Goal: Task Accomplishment & Management: Manage account settings

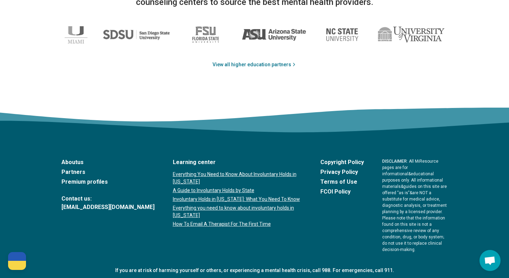
scroll to position [1209, 0]
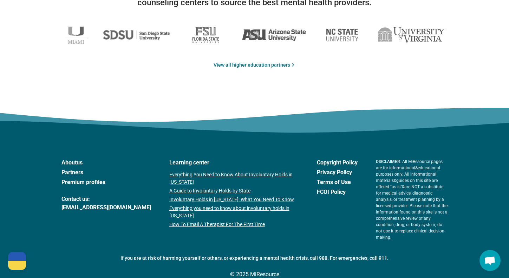
click at [93, 181] on link "Premium profiles" at bounding box center [106, 182] width 90 height 8
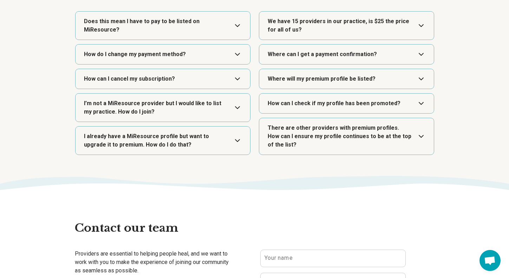
scroll to position [1269, 0]
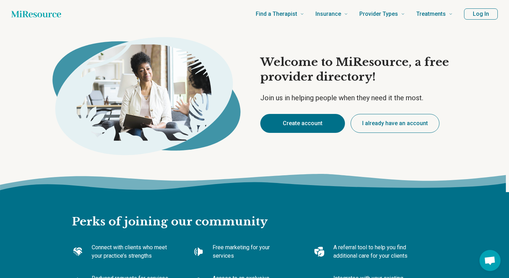
click at [314, 124] on button "Create account" at bounding box center [302, 123] width 85 height 19
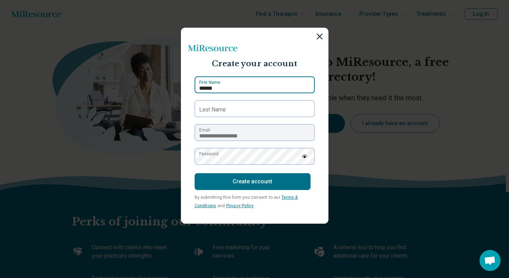
type input "******"
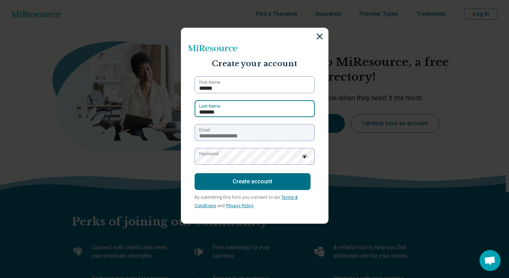
type input "*******"
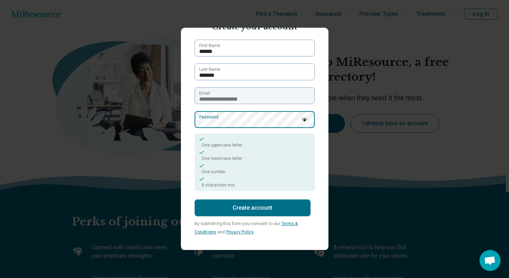
scroll to position [37, 0]
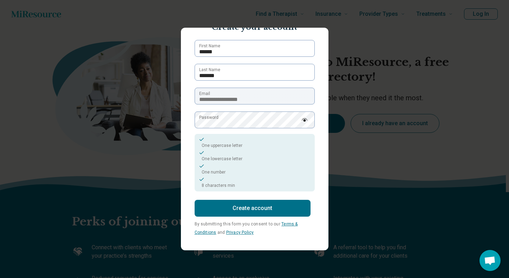
drag, startPoint x: 250, startPoint y: 206, endPoint x: 251, endPoint y: 190, distance: 15.5
click at [250, 206] on button "Create account" at bounding box center [252, 208] width 116 height 17
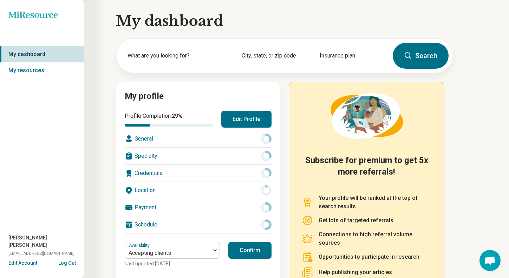
click at [252, 119] on button "Edit Profile" at bounding box center [246, 119] width 50 height 17
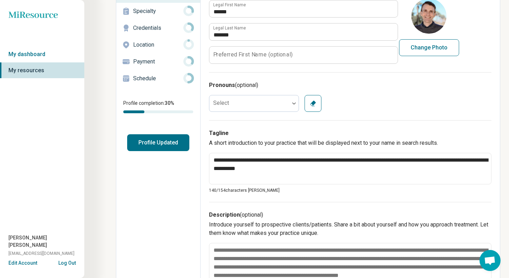
scroll to position [66, 0]
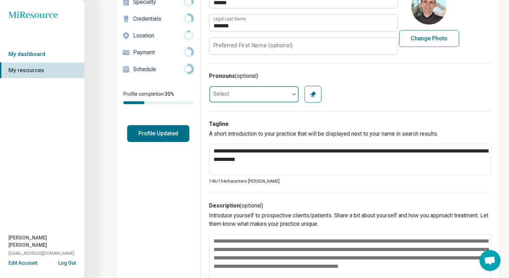
click at [276, 94] on div at bounding box center [249, 94] width 80 height 14
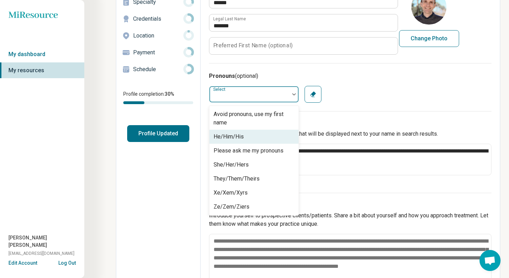
click at [244, 139] on div "He/Him/His" at bounding box center [253, 137] width 89 height 14
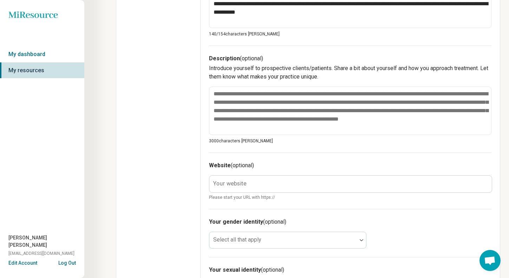
scroll to position [222, 0]
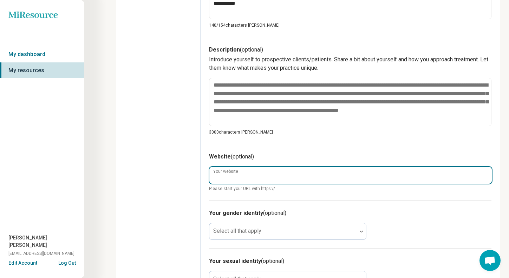
click at [267, 174] on input "Your website" at bounding box center [350, 175] width 282 height 17
click at [265, 178] on input "Your website" at bounding box center [350, 175] width 282 height 17
paste input "**********"
type textarea "*"
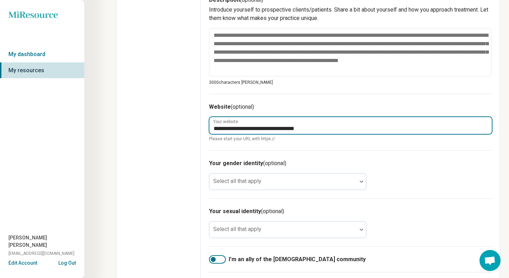
scroll to position [274, 0]
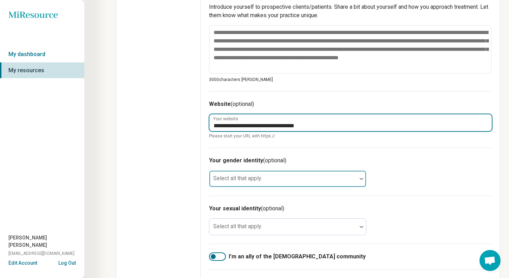
type input "**********"
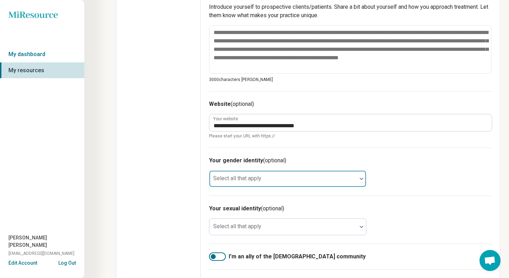
click at [274, 181] on div at bounding box center [283, 182] width 142 height 10
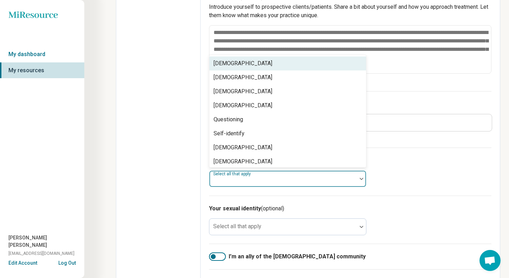
click at [253, 63] on div "Cisgender Man" at bounding box center [287, 64] width 157 height 14
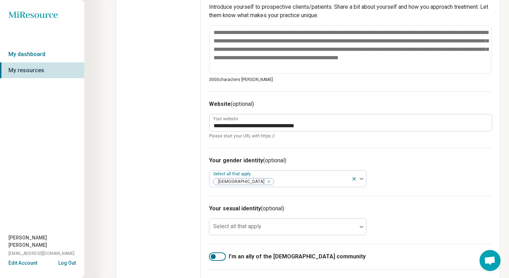
click at [402, 172] on div "Your gender identity (optional) Select all that apply Cisgender Man" at bounding box center [350, 172] width 282 height 48
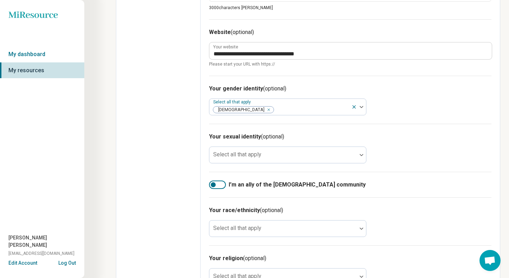
scroll to position [348, 0]
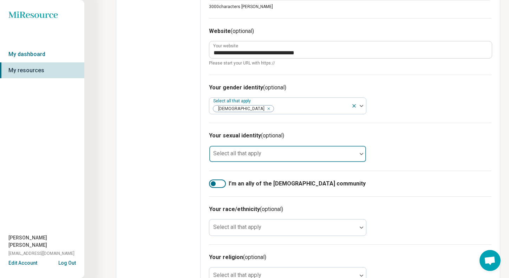
click at [269, 154] on div at bounding box center [283, 157] width 142 height 10
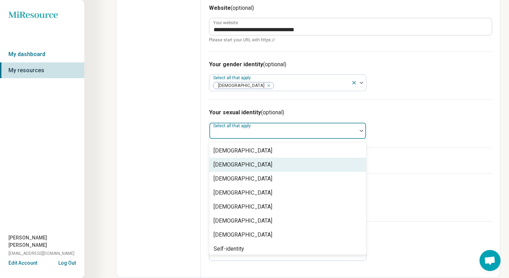
scroll to position [371, 0]
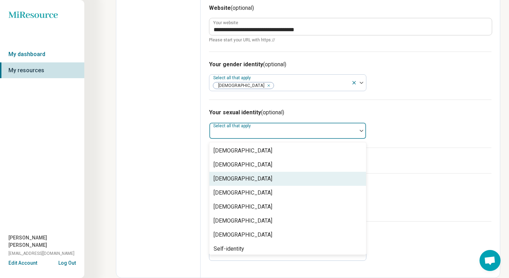
click at [256, 180] on div "Gay" at bounding box center [287, 179] width 157 height 14
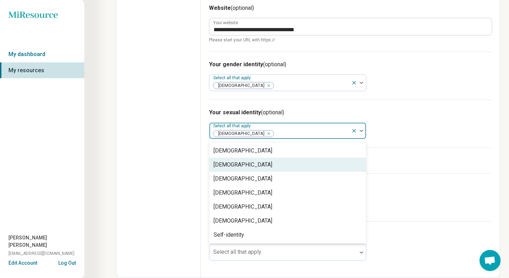
click at [375, 157] on label "I’m an ally of the LGBTQIA+ community" at bounding box center [350, 161] width 282 height 8
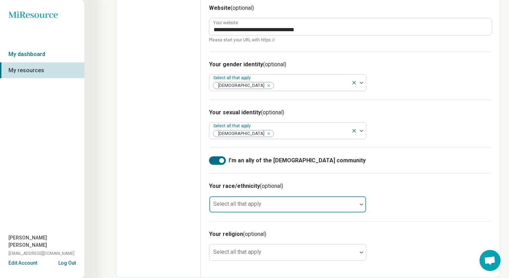
click at [272, 205] on div at bounding box center [283, 208] width 142 height 10
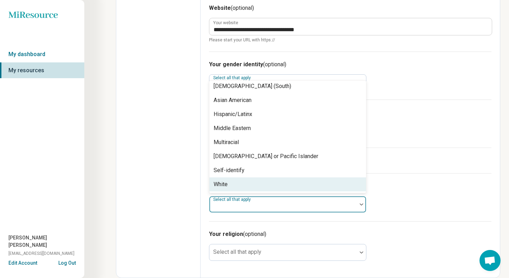
click at [249, 181] on div "White" at bounding box center [287, 185] width 157 height 14
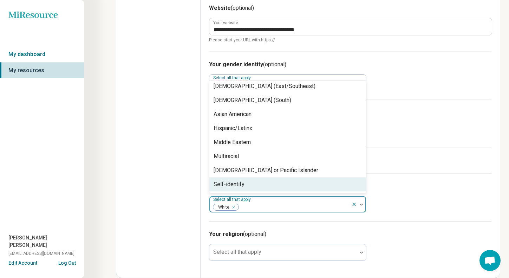
click at [404, 188] on h3 "Your race/ethnicity (optional)" at bounding box center [350, 186] width 282 height 8
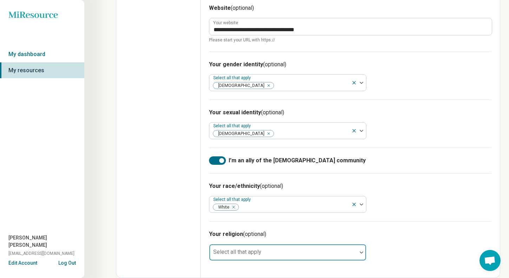
click at [288, 254] on div at bounding box center [283, 256] width 142 height 10
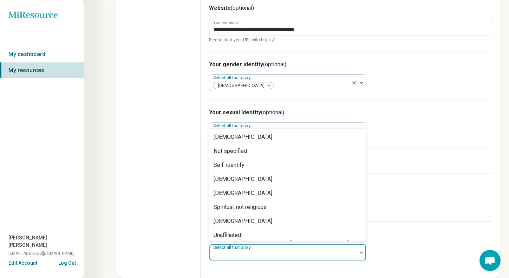
scroll to position [101, 0]
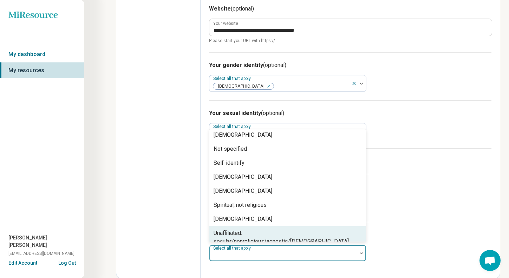
click at [274, 233] on div "Unaffiliated: secular/nonreligious/agnostic/atheist" at bounding box center [287, 237] width 148 height 17
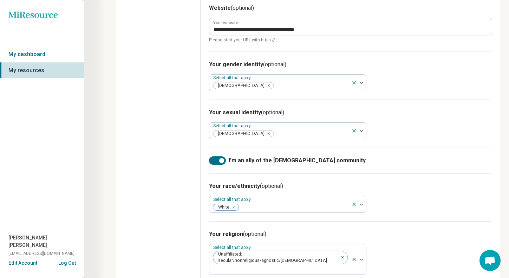
click at [389, 233] on h3 "Your religion (optional)" at bounding box center [350, 234] width 282 height 8
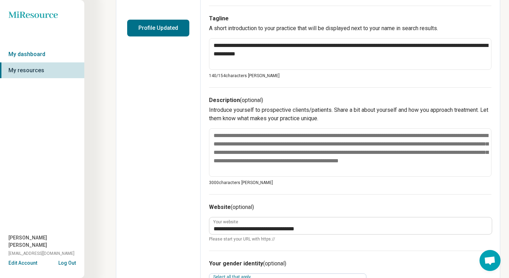
scroll to position [174, 0]
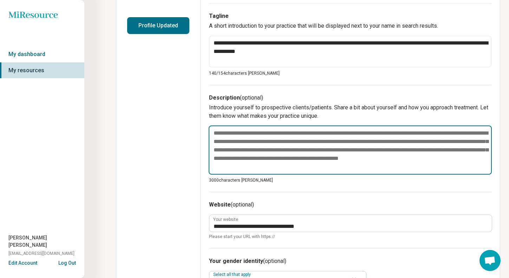
drag, startPoint x: 252, startPoint y: 140, endPoint x: 248, endPoint y: 140, distance: 3.5
click at [252, 140] on textarea at bounding box center [350, 150] width 283 height 49
paste textarea "**********"
type textarea "*"
type textarea "**********"
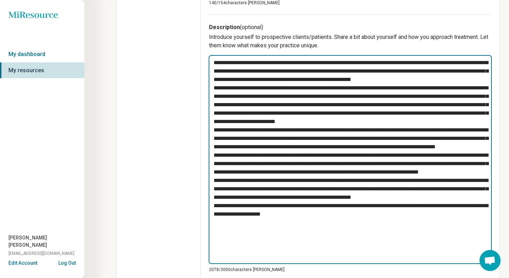
scroll to position [234, 0]
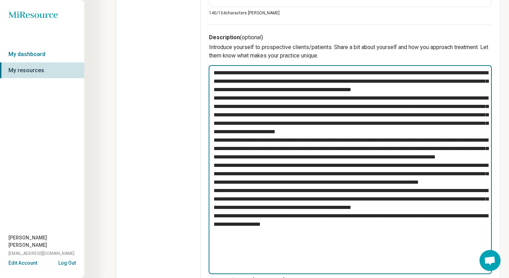
drag, startPoint x: 213, startPoint y: 98, endPoint x: 247, endPoint y: 94, distance: 33.9
click at [213, 98] on textarea at bounding box center [350, 169] width 283 height 209
type textarea "*"
type textarea "**********"
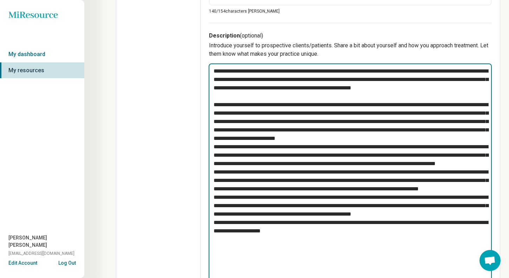
scroll to position [243, 0]
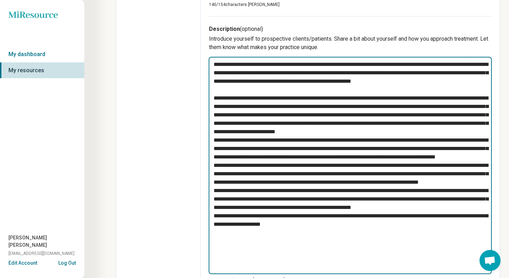
click at [257, 140] on textarea at bounding box center [350, 166] width 283 height 218
type textarea "*"
type textarea "**********"
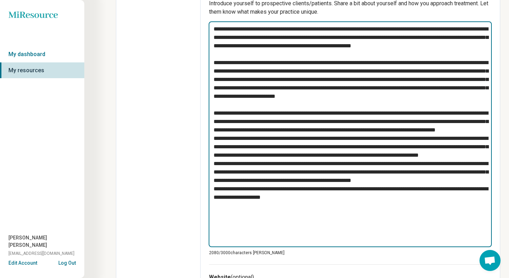
scroll to position [279, 0]
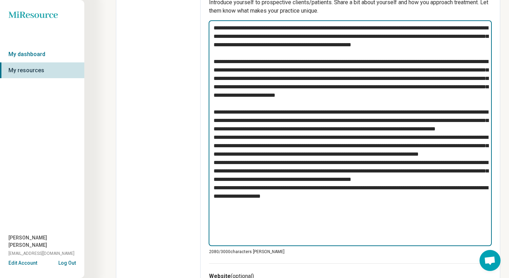
click at [337, 146] on textarea at bounding box center [350, 133] width 283 height 226
type textarea "*"
type textarea "**********"
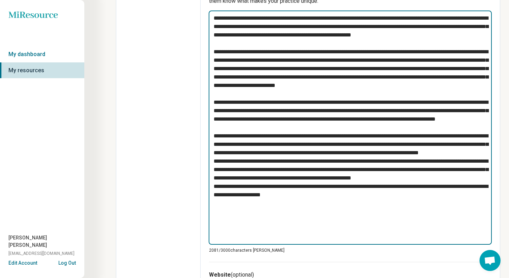
scroll to position [292, 0]
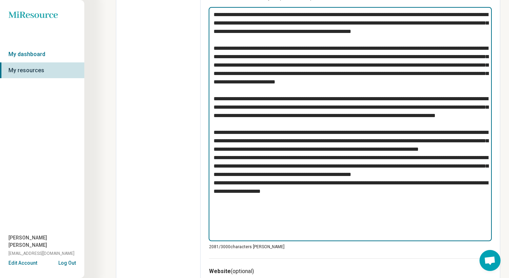
click at [310, 175] on textarea at bounding box center [350, 124] width 283 height 234
type textarea "*"
type textarea "**********"
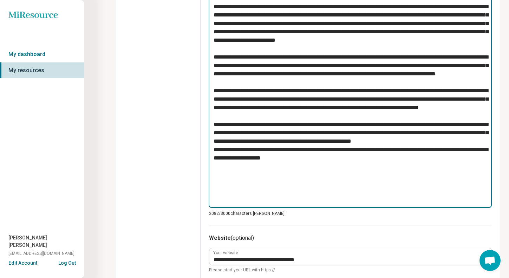
scroll to position [338, 0]
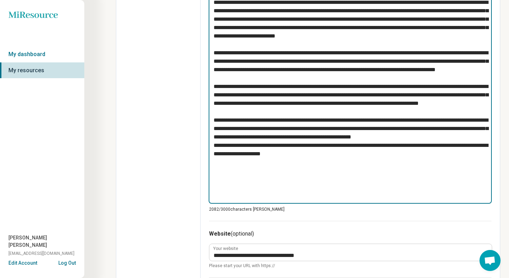
click at [283, 173] on textarea at bounding box center [350, 82] width 283 height 243
type textarea "*"
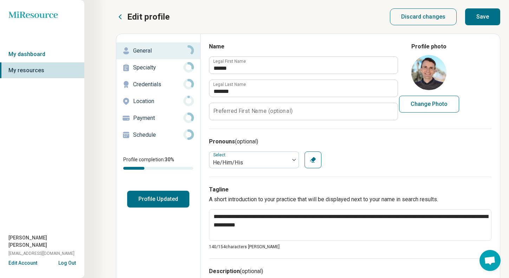
scroll to position [0, 0]
type textarea "**********"
click at [485, 17] on button "Save" at bounding box center [482, 16] width 35 height 17
click at [151, 69] on p "Specialty" at bounding box center [158, 68] width 50 height 8
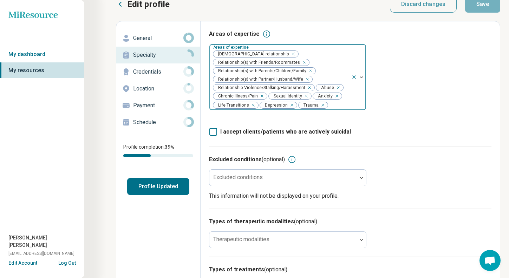
scroll to position [22, 0]
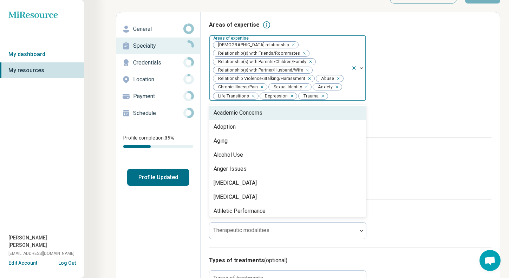
click at [362, 69] on img at bounding box center [361, 68] width 4 height 2
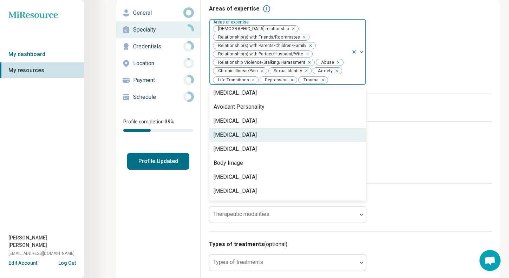
scroll to position [157, 0]
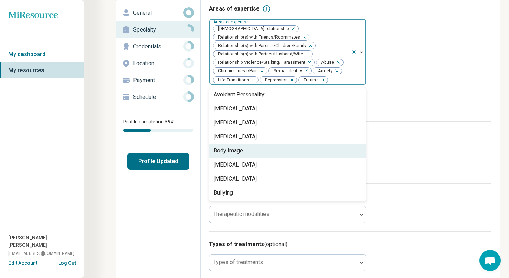
click at [259, 152] on div "Body Image" at bounding box center [287, 151] width 157 height 14
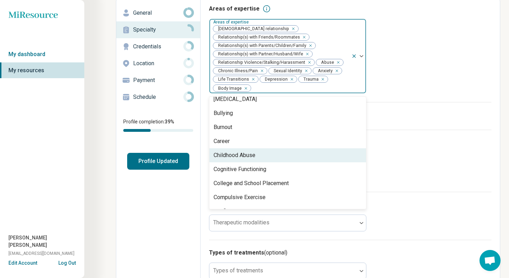
scroll to position [233, 0]
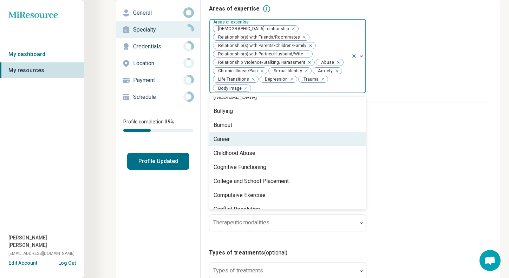
click at [247, 143] on div "Career" at bounding box center [287, 139] width 157 height 14
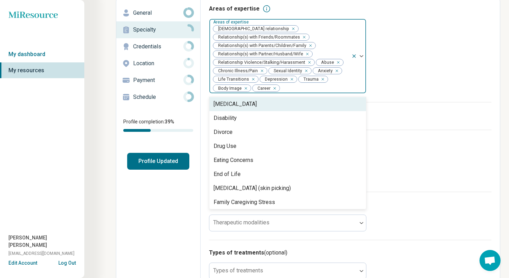
scroll to position [348, 0]
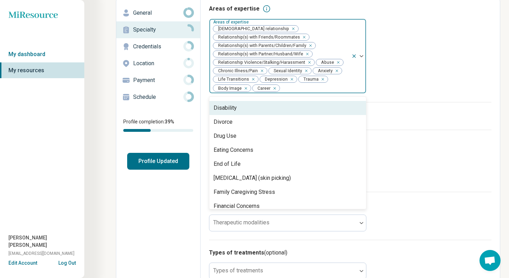
click at [269, 114] on div "Disability" at bounding box center [287, 108] width 157 height 14
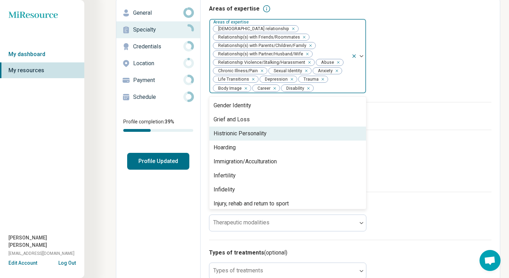
scroll to position [481, 0]
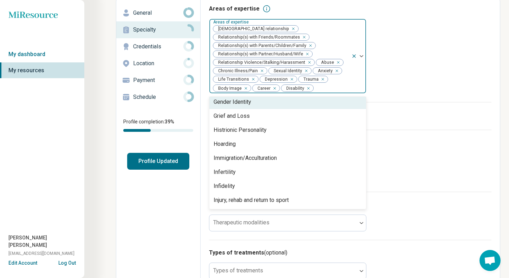
click at [264, 108] on div "Gender Identity" at bounding box center [287, 102] width 157 height 14
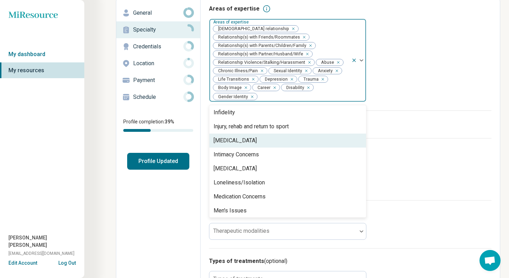
scroll to position [553, 0]
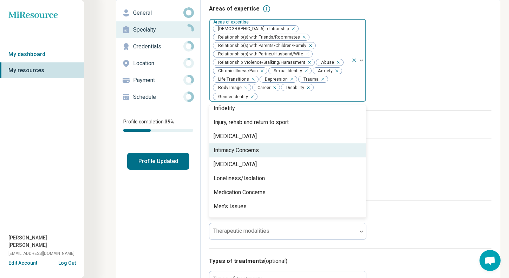
click at [268, 153] on div "Intimacy Concerns" at bounding box center [287, 151] width 157 height 14
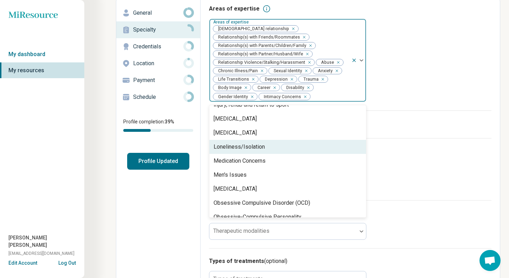
scroll to position [571, 0]
click at [276, 146] on div "Loneliness/Isolation" at bounding box center [287, 146] width 157 height 14
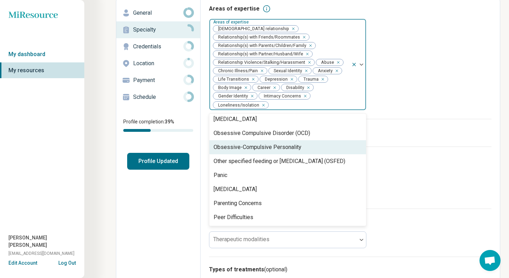
scroll to position [635, 0]
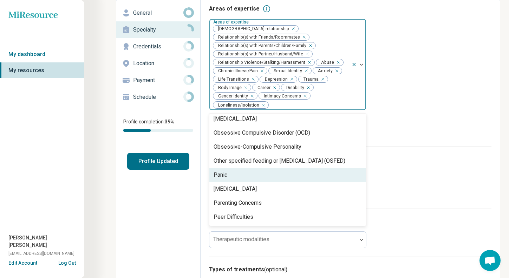
click at [267, 175] on div "Panic" at bounding box center [287, 175] width 157 height 14
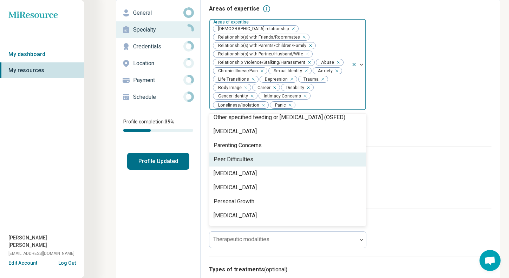
scroll to position [679, 0]
click at [272, 165] on div "Peer Difficulties" at bounding box center [287, 159] width 157 height 14
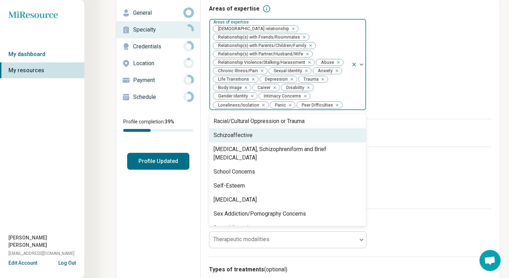
scroll to position [894, 0]
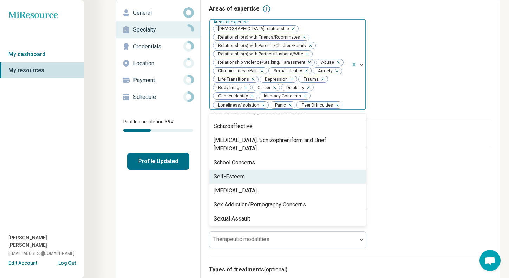
click at [267, 170] on div "Self-Esteem" at bounding box center [287, 177] width 157 height 14
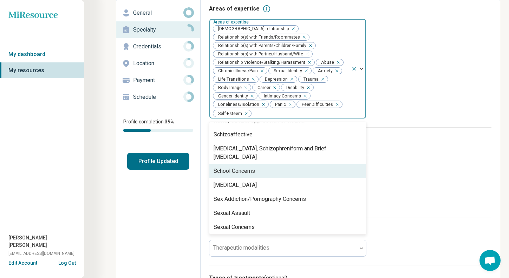
scroll to position [896, 0]
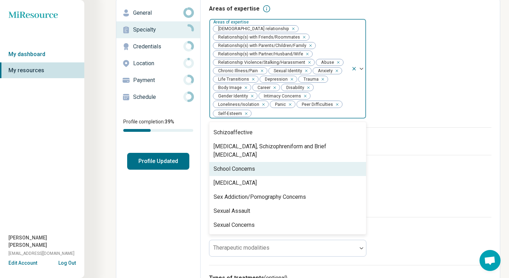
click at [269, 162] on div "School Concerns" at bounding box center [287, 169] width 157 height 14
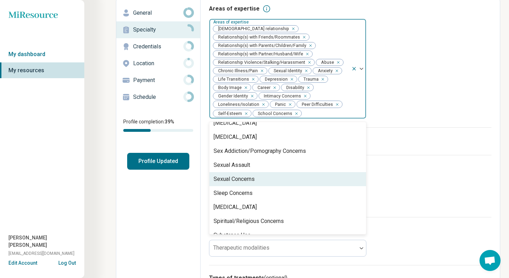
scroll to position [927, 0]
click at [266, 173] on div "Sexual Concerns" at bounding box center [287, 180] width 157 height 14
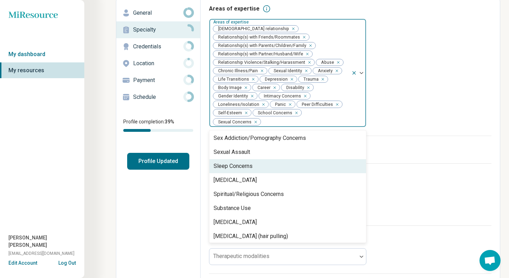
scroll to position [951, 0]
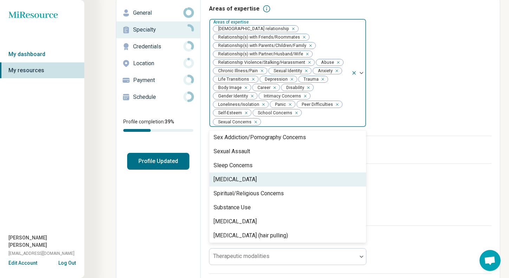
click at [268, 174] on div "[MEDICAL_DATA]" at bounding box center [287, 180] width 157 height 14
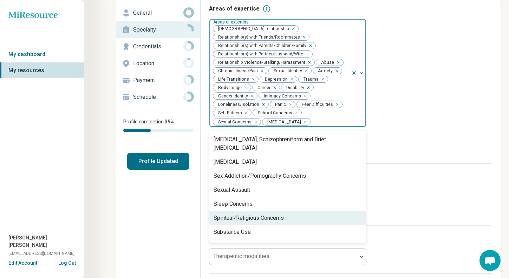
scroll to position [910, 0]
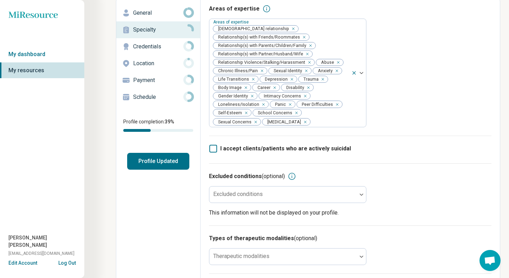
click at [397, 167] on div "Excluded conditions (optional) Excluded conditions This information will not be…" at bounding box center [350, 195] width 282 height 62
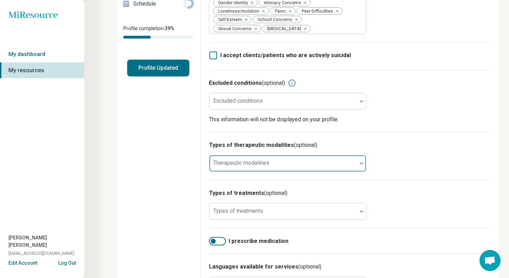
scroll to position [137, 0]
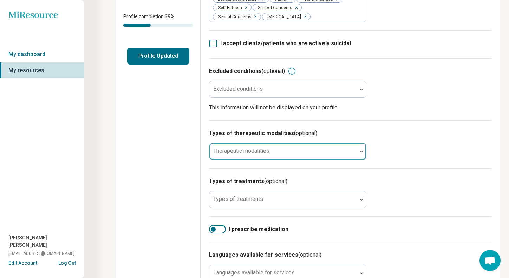
click at [280, 157] on div at bounding box center [283, 155] width 142 height 10
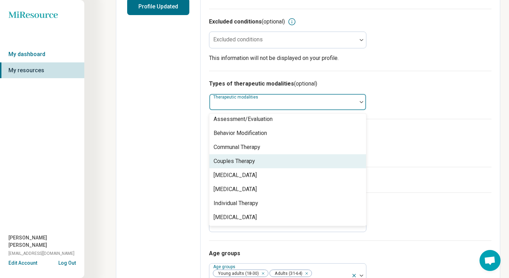
scroll to position [3, 0]
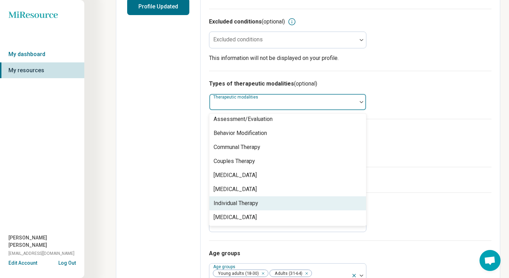
click at [254, 202] on div "Individual Therapy" at bounding box center [235, 203] width 45 height 8
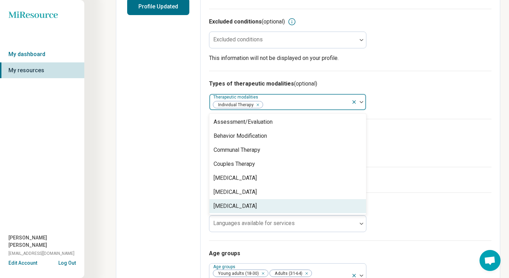
scroll to position [0, 0]
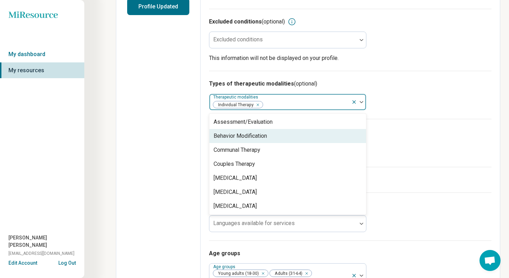
click at [398, 117] on div "Types of therapeutic modalities (optional) option Individual Therapy, selected.…" at bounding box center [350, 95] width 282 height 48
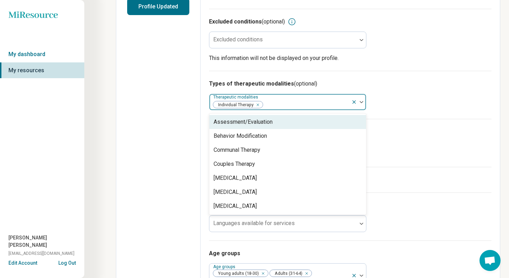
click at [362, 105] on div at bounding box center [358, 102] width 15 height 16
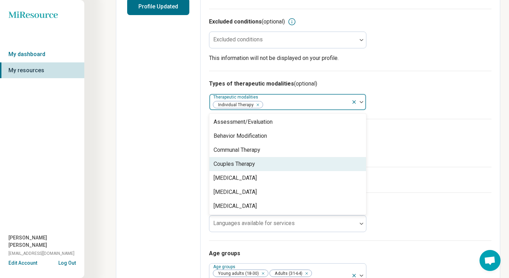
click at [263, 166] on div "Couples Therapy" at bounding box center [287, 164] width 157 height 14
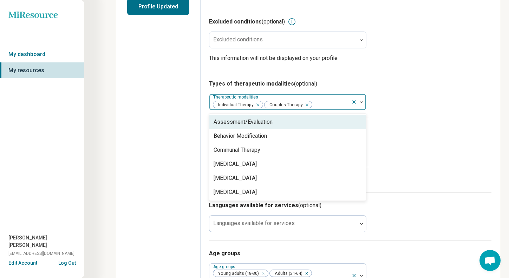
click at [271, 125] on div "Assessment/Evaluation" at bounding box center [242, 122] width 59 height 8
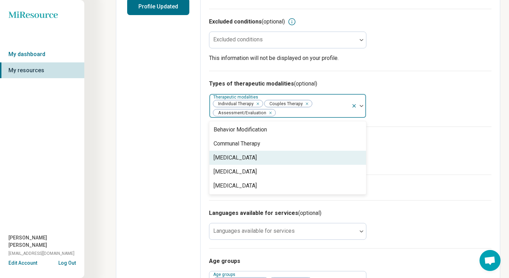
click at [264, 156] on div "Family Therapy" at bounding box center [287, 158] width 157 height 14
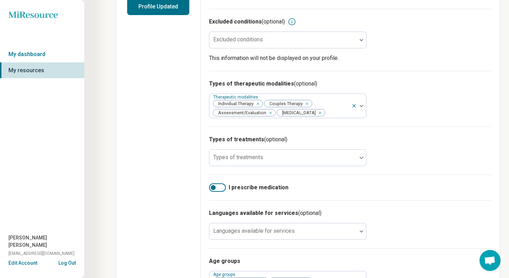
click at [379, 138] on h3 "Types of treatments (optional)" at bounding box center [350, 139] width 282 height 8
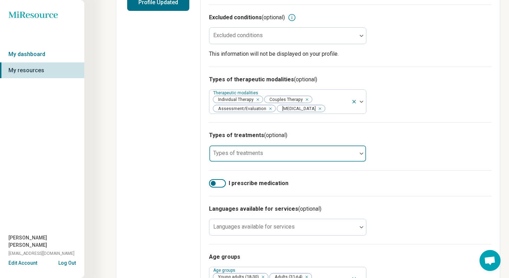
click at [293, 157] on div at bounding box center [283, 157] width 142 height 10
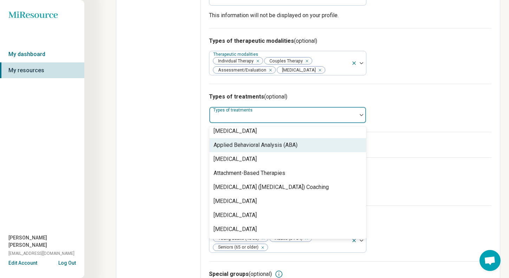
scroll to position [121, 0]
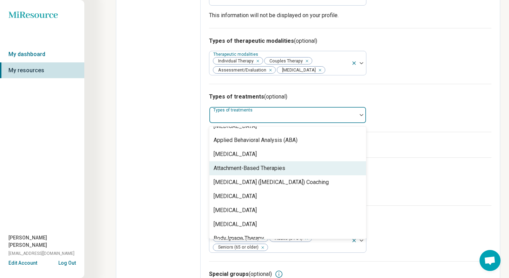
click at [268, 172] on div "Attachment-Based Therapies" at bounding box center [249, 168] width 72 height 8
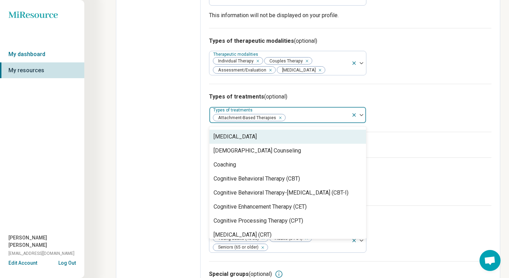
scroll to position [255, 0]
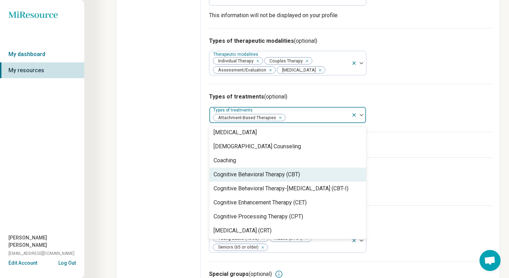
click at [267, 178] on div "Cognitive Behavioral Therapy (CBT)" at bounding box center [256, 175] width 86 height 8
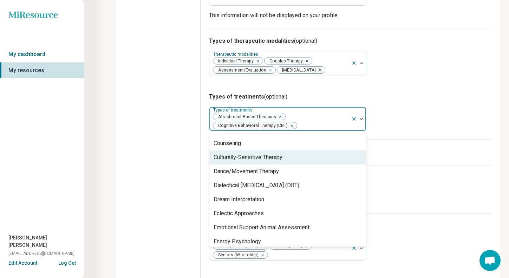
scroll to position [381, 0]
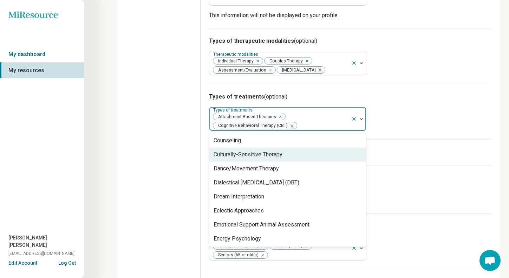
click at [275, 159] on div "Culturally-Sensitive Therapy" at bounding box center [247, 155] width 69 height 8
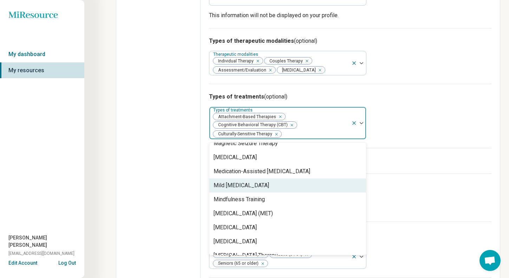
scroll to position [870, 0]
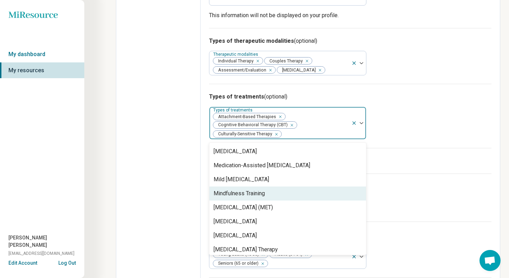
click at [270, 198] on div "Mindfulness Training" at bounding box center [287, 194] width 157 height 14
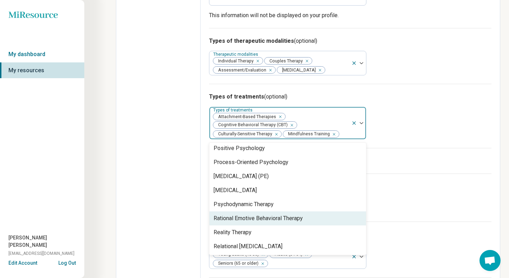
scroll to position [1070, 0]
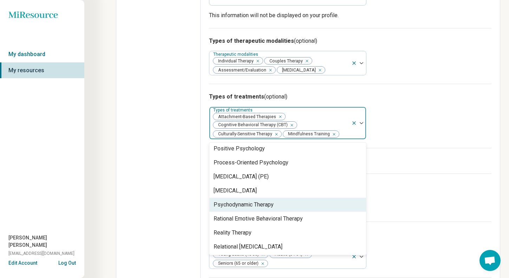
click at [271, 208] on div "Psychodynamic Therapy" at bounding box center [243, 205] width 60 height 8
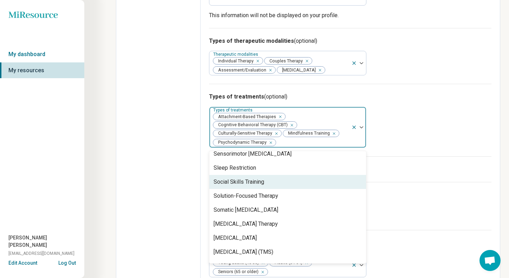
scroll to position [1231, 0]
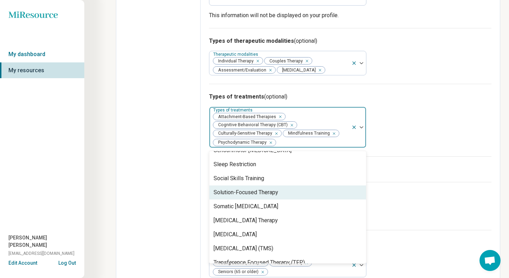
click at [272, 196] on div "Solution-Focused Therapy" at bounding box center [245, 192] width 65 height 8
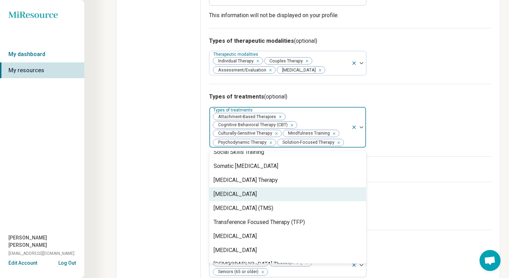
scroll to position [1266, 0]
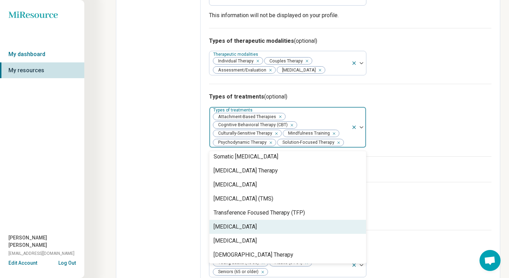
click at [257, 228] on div "Trauma-Focused Cognitive Behavioral Therapy" at bounding box center [234, 227] width 43 height 8
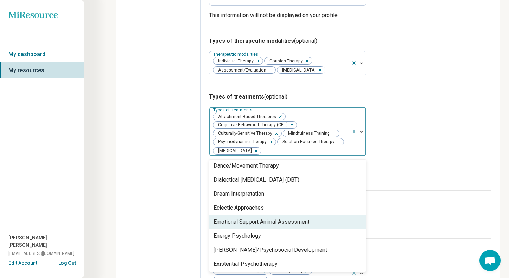
scroll to position [392, 0]
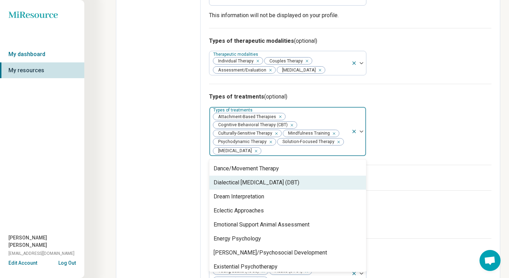
click at [308, 182] on div "Dialectical Behavior Therapy (DBT)" at bounding box center [287, 183] width 157 height 14
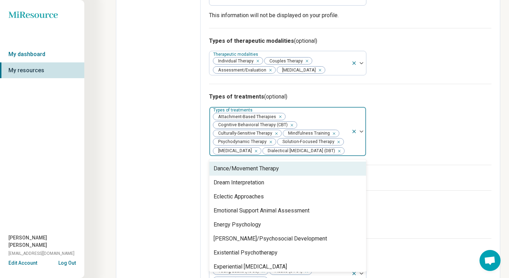
click at [401, 183] on div "I prescribe medication" at bounding box center [350, 178] width 282 height 26
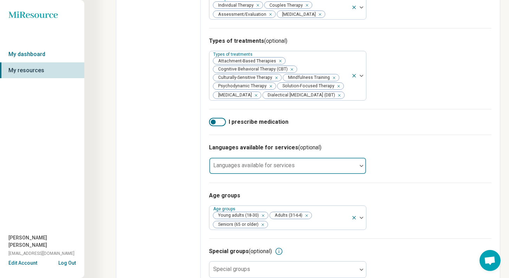
scroll to position [305, 0]
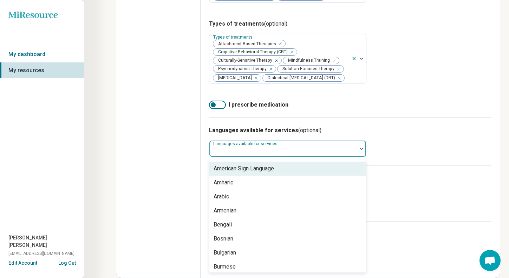
click at [283, 157] on div "American Sign Language, 1 of 57. 57 results available. Use Up and Down to choos…" at bounding box center [287, 148] width 157 height 17
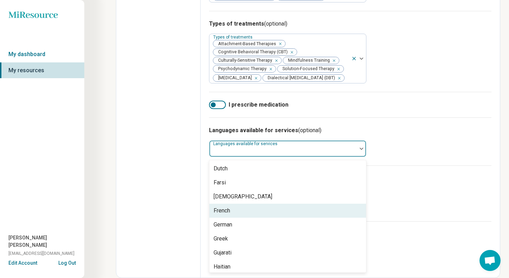
scroll to position [137, 0]
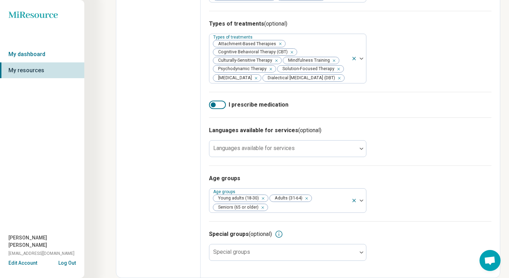
drag, startPoint x: 435, startPoint y: 191, endPoint x: 390, endPoint y: 191, distance: 44.9
click at [435, 191] on div "Age groups Age groups Young adults (18-30) Adults (31-64) Seniors (65 or older)" at bounding box center [350, 194] width 282 height 56
click at [318, 251] on div at bounding box center [283, 256] width 142 height 10
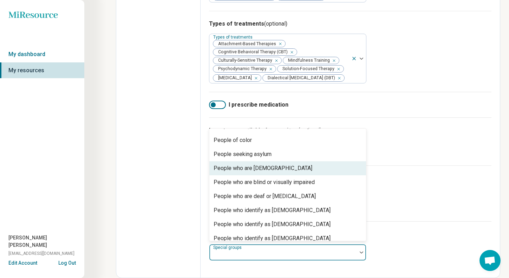
scroll to position [132, 0]
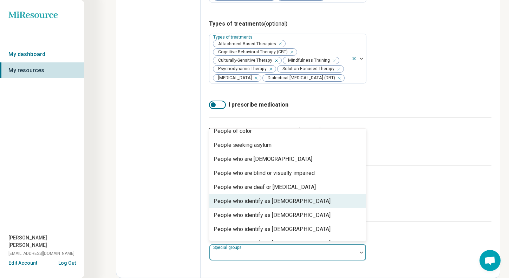
click at [254, 201] on div "People who identify as gay" at bounding box center [271, 201] width 117 height 8
click at [255, 201] on div "People who identify as lesbian" at bounding box center [271, 201] width 117 height 8
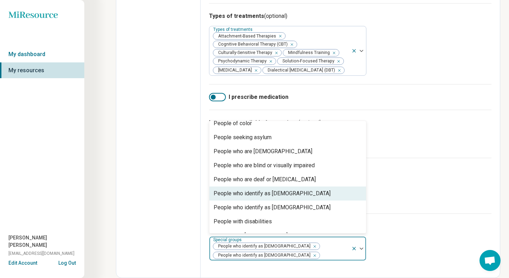
click at [252, 198] on div "People who identify as non-binary" at bounding box center [271, 194] width 117 height 8
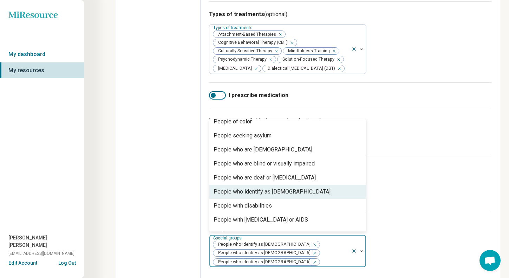
click at [251, 196] on div "People who identify as queer" at bounding box center [271, 192] width 117 height 8
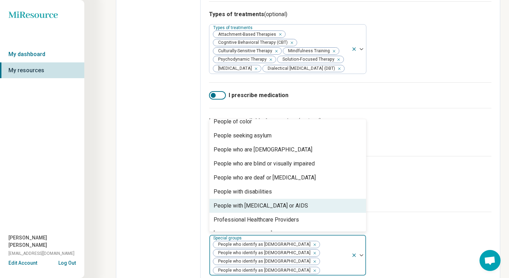
click at [248, 210] on div "People with HIV or AIDS" at bounding box center [260, 206] width 94 height 8
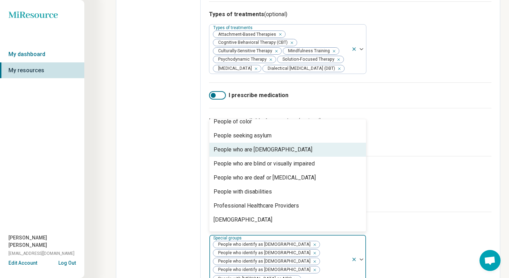
click at [255, 154] on div "People who are bisexual" at bounding box center [262, 150] width 99 height 8
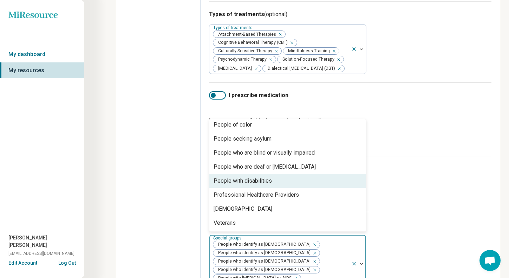
click at [250, 185] on div "People with disabilities" at bounding box center [242, 181] width 58 height 8
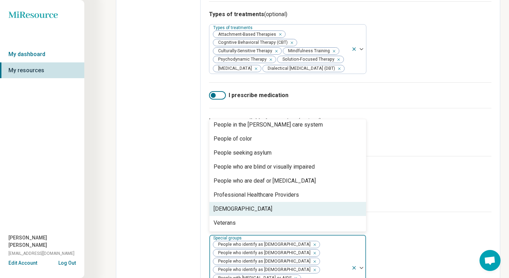
click at [248, 216] on div "Transgender" at bounding box center [287, 209] width 157 height 14
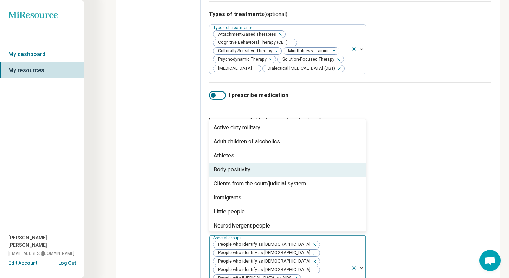
scroll to position [0, 0]
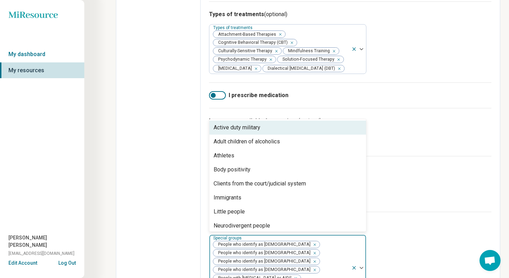
click at [406, 173] on h3 "Age groups" at bounding box center [350, 169] width 282 height 8
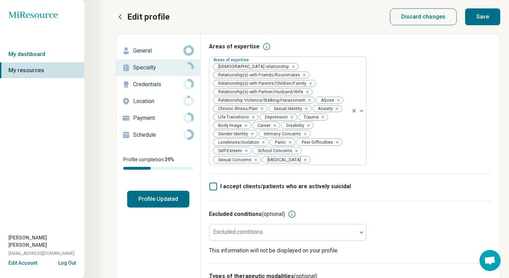
drag, startPoint x: 487, startPoint y: 14, endPoint x: 487, endPoint y: 20, distance: 5.3
click at [487, 14] on button "Save" at bounding box center [482, 16] width 35 height 17
click at [145, 85] on p "Credentials" at bounding box center [158, 84] width 50 height 8
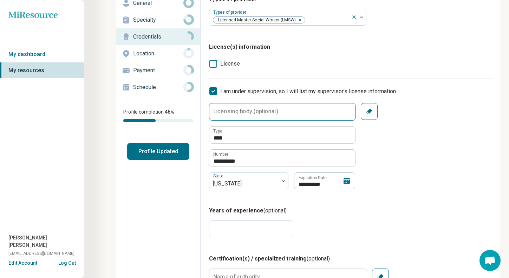
scroll to position [52, 0]
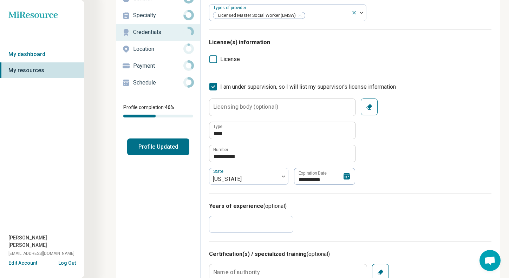
click at [212, 58] on icon at bounding box center [213, 59] width 8 height 8
type textarea "*"
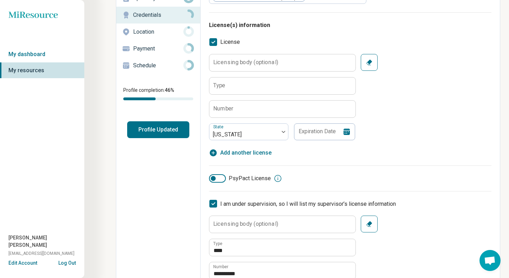
scroll to position [74, 0]
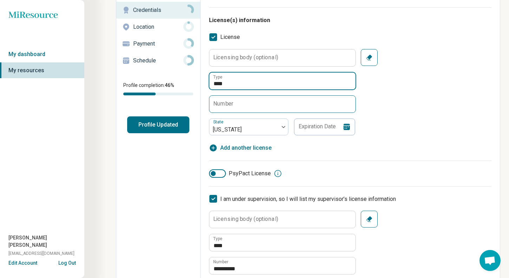
type input "****"
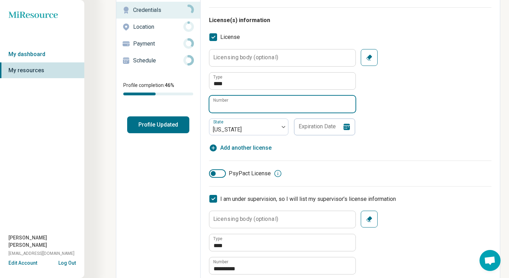
click at [286, 102] on input "Number" at bounding box center [282, 104] width 146 height 17
type input "**********"
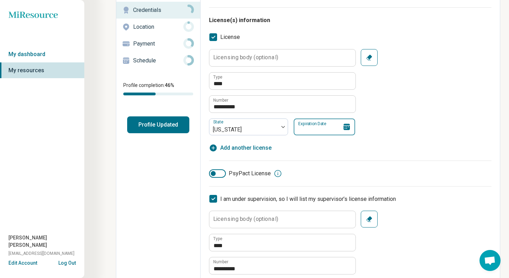
click at [313, 127] on input "Expiration Date" at bounding box center [323, 127] width 61 height 17
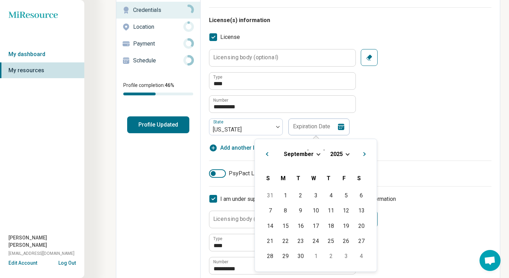
click at [346, 155] on span "Choose Date" at bounding box center [347, 154] width 4 height 4
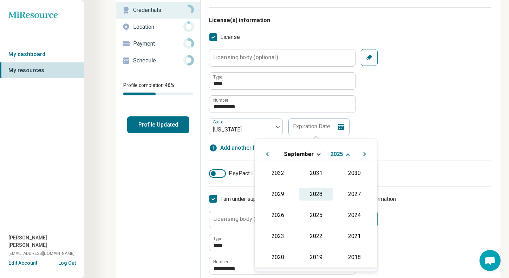
scroll to position [127, 0]
click at [351, 195] on div "2027" at bounding box center [354, 193] width 34 height 13
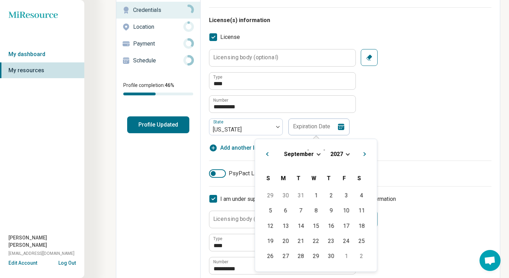
click at [267, 155] on span "Previous Month" at bounding box center [267, 155] width 0 height 8
click at [327, 197] on div "1" at bounding box center [330, 195] width 15 height 15
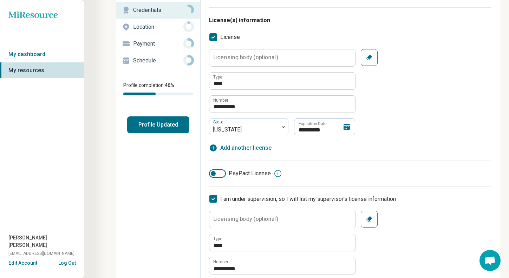
drag, startPoint x: 403, startPoint y: 129, endPoint x: 401, endPoint y: 132, distance: 3.7
click at [402, 130] on div "**********" at bounding box center [350, 92] width 282 height 86
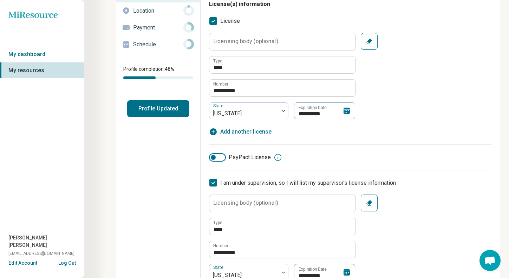
scroll to position [96, 0]
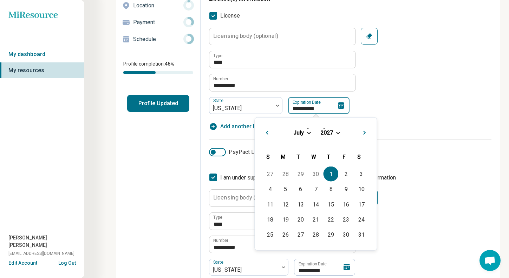
click at [321, 108] on input "**********" at bounding box center [318, 105] width 61 height 17
drag, startPoint x: 362, startPoint y: 237, endPoint x: 384, endPoint y: 191, distance: 51.0
click at [362, 237] on div "31" at bounding box center [360, 234] width 15 height 15
type input "**********"
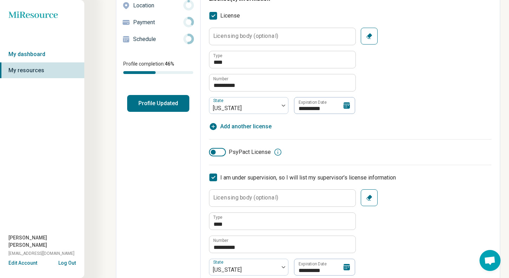
click at [405, 132] on div "**********" at bounding box center [350, 76] width 282 height 128
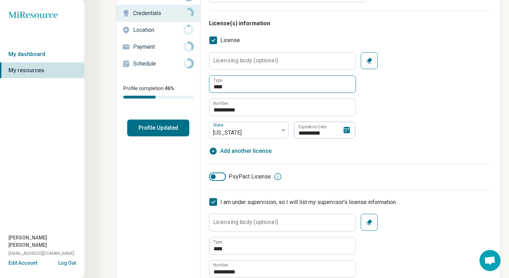
scroll to position [70, 0]
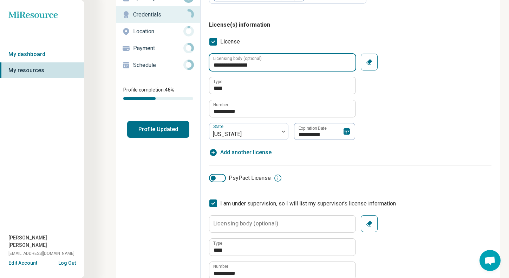
type input "**********"
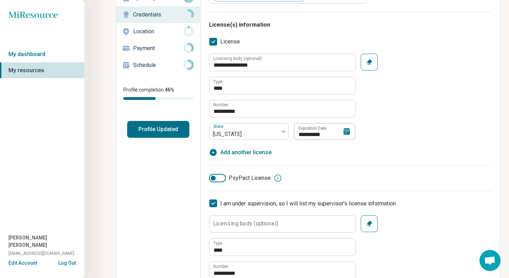
click at [408, 148] on div "**********" at bounding box center [350, 105] width 282 height 103
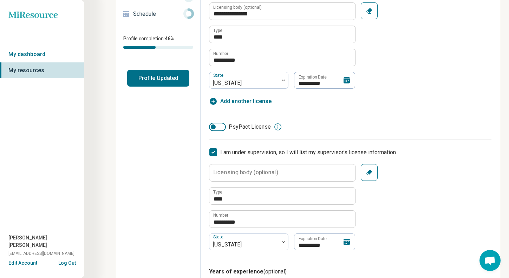
scroll to position [227, 0]
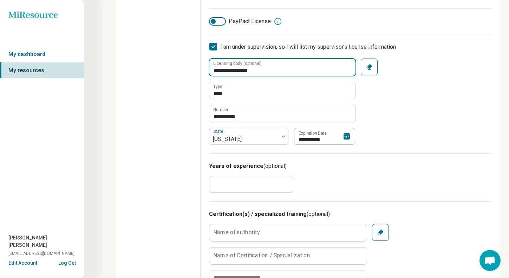
type input "**********"
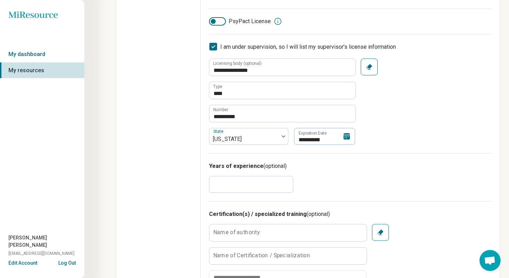
click at [400, 121] on div "**********" at bounding box center [350, 102] width 282 height 86
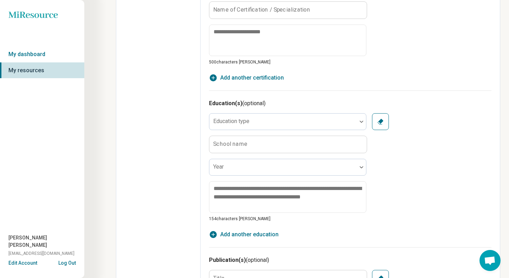
scroll to position [476, 0]
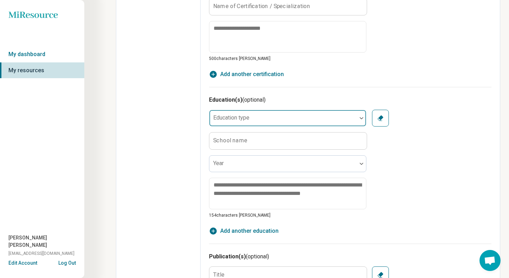
click at [281, 119] on div at bounding box center [283, 121] width 142 height 10
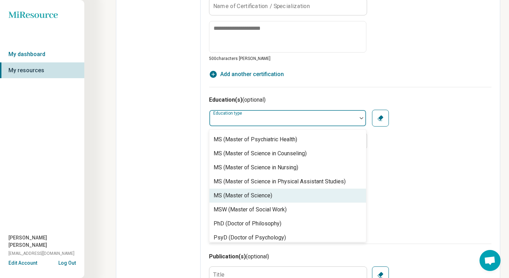
scroll to position [331, 0]
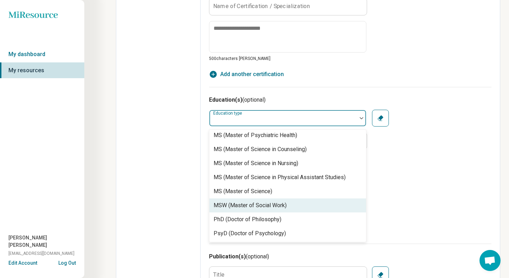
click at [250, 210] on div "MSW (Master of Social Work)" at bounding box center [249, 205] width 73 height 8
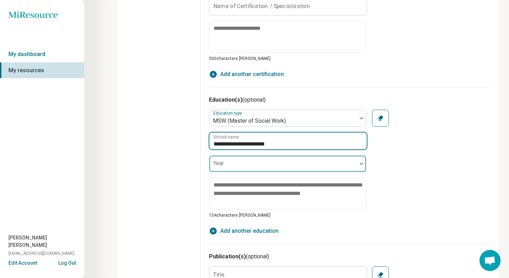
type input "**********"
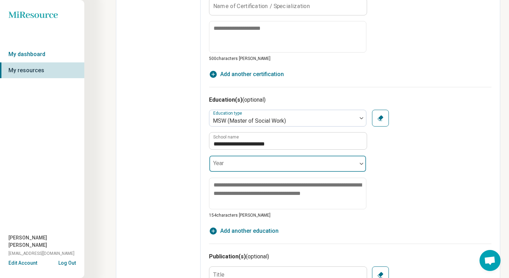
click at [272, 161] on div at bounding box center [282, 163] width 147 height 15
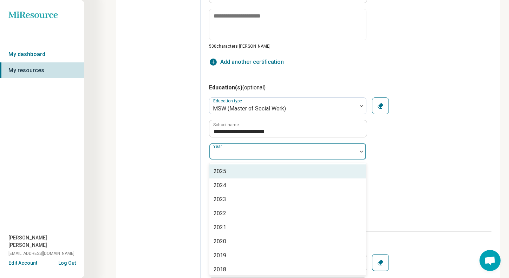
scroll to position [489, 0]
click at [260, 169] on div "2025" at bounding box center [287, 171] width 157 height 14
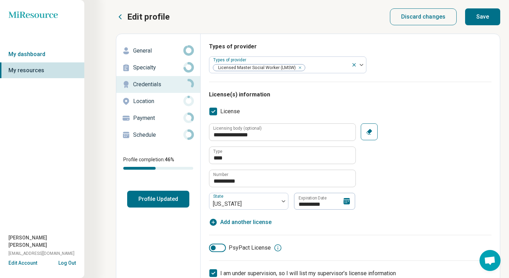
scroll to position [0, 0]
drag, startPoint x: 485, startPoint y: 18, endPoint x: 479, endPoint y: 32, distance: 14.9
click at [485, 18] on button "Save" at bounding box center [482, 16] width 35 height 17
type textarea "*"
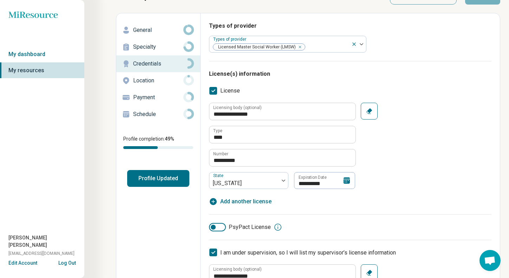
scroll to position [4, 0]
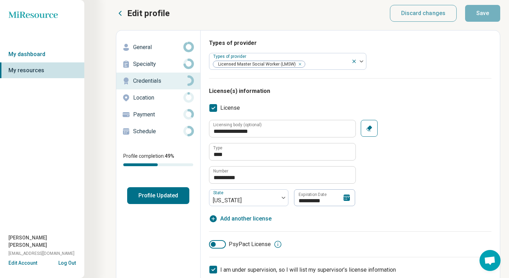
click at [146, 99] on p "Location" at bounding box center [158, 98] width 50 height 8
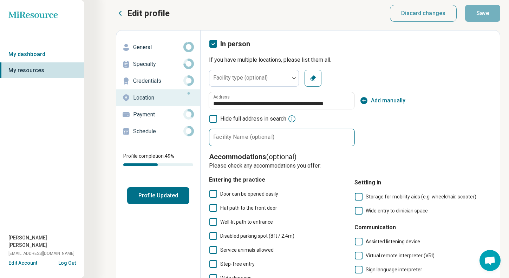
scroll to position [7, 0]
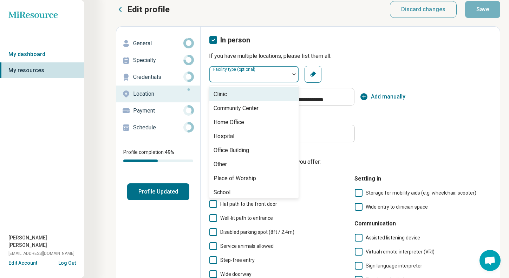
click at [266, 72] on div "Facility type (optional)" at bounding box center [254, 74] width 90 height 17
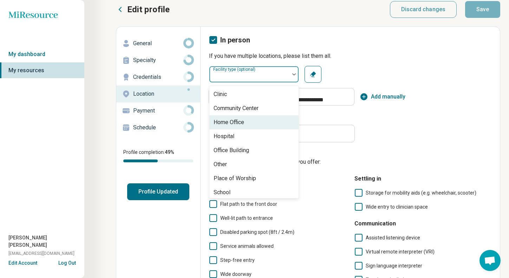
scroll to position [0, 0]
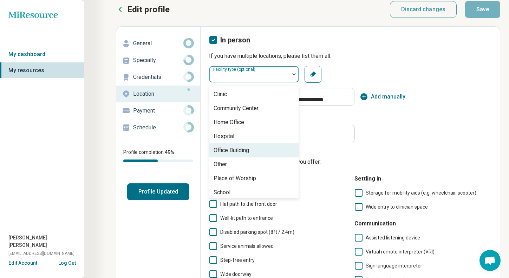
click at [251, 148] on div "Office Building" at bounding box center [253, 151] width 89 height 14
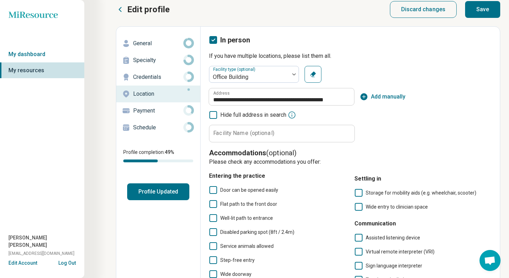
click at [263, 135] on label "Facility Name (optional)" at bounding box center [243, 134] width 61 height 6
click at [263, 135] on input "Facility Name (optional)" at bounding box center [281, 133] width 145 height 17
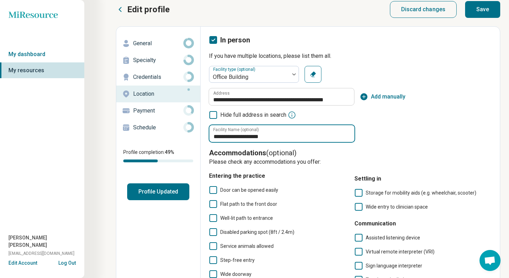
type input "**********"
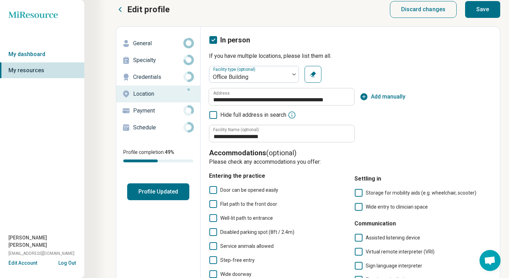
click at [395, 128] on div "**********" at bounding box center [350, 104] width 282 height 77
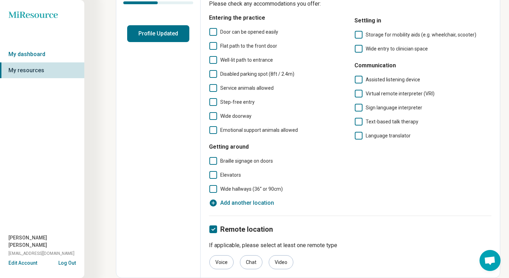
scroll to position [166, 0]
click at [214, 174] on icon at bounding box center [213, 175] width 8 height 8
click at [213, 190] on icon at bounding box center [213, 189] width 8 height 8
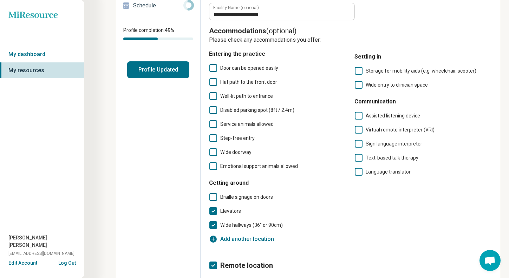
scroll to position [115, 0]
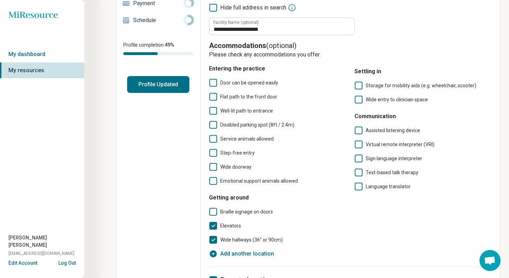
click at [232, 84] on span "Door can be opened easily" at bounding box center [249, 83] width 58 height 6
click at [236, 112] on span "Well-lit path to entrance" at bounding box center [246, 111] width 53 height 6
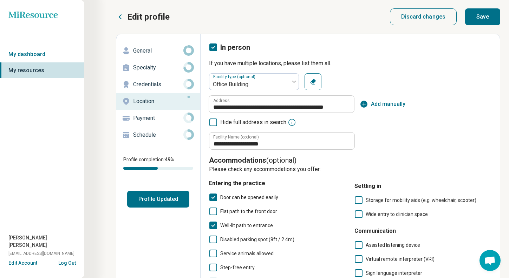
scroll to position [0, 0]
drag, startPoint x: 481, startPoint y: 19, endPoint x: 482, endPoint y: 26, distance: 7.2
click at [481, 19] on button "Save" at bounding box center [482, 16] width 35 height 17
click at [148, 118] on p "Payment" at bounding box center [158, 118] width 50 height 8
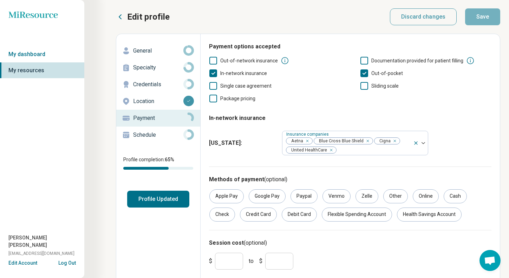
click at [213, 61] on icon at bounding box center [213, 61] width 8 height 8
click at [481, 18] on button "Save" at bounding box center [482, 16] width 35 height 17
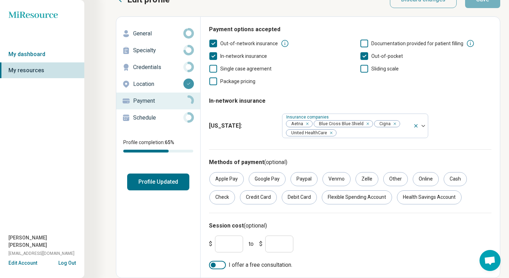
scroll to position [17, 0]
click at [216, 266] on div at bounding box center [217, 265] width 17 height 8
drag, startPoint x: 227, startPoint y: 245, endPoint x: 217, endPoint y: 244, distance: 9.5
click at [217, 244] on input "*" at bounding box center [229, 244] width 28 height 17
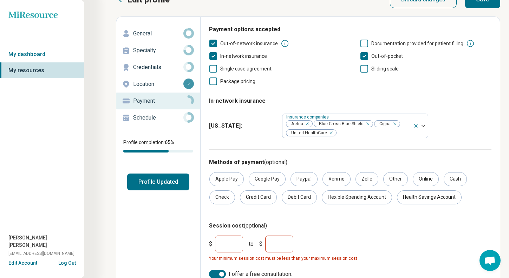
type input "***"
drag, startPoint x: 280, startPoint y: 245, endPoint x: 267, endPoint y: 244, distance: 12.7
click at [267, 244] on input "*" at bounding box center [279, 244] width 28 height 17
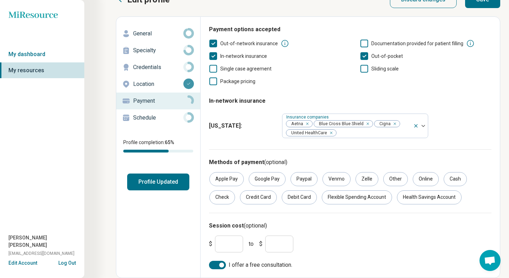
type input "***"
click at [319, 233] on div "$ *** to $ ***" at bounding box center [350, 244] width 288 height 22
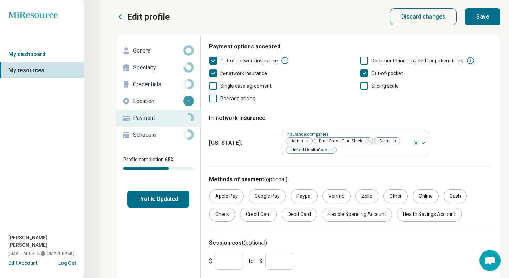
scroll to position [0, 0]
click at [491, 19] on button "Save" at bounding box center [482, 16] width 35 height 17
click at [153, 136] on p "Schedule" at bounding box center [158, 135] width 50 height 8
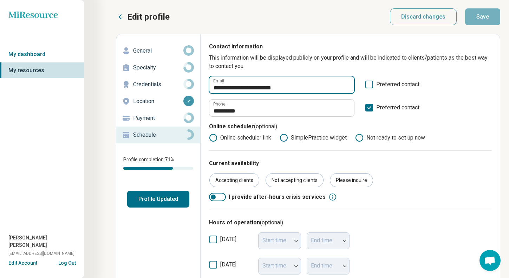
drag, startPoint x: 259, startPoint y: 88, endPoint x: 283, endPoint y: 91, distance: 24.5
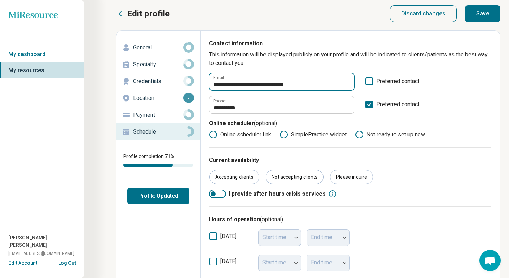
type input "**********"
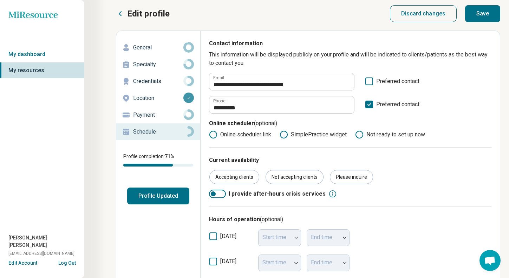
click at [370, 81] on icon at bounding box center [369, 82] width 8 height 8
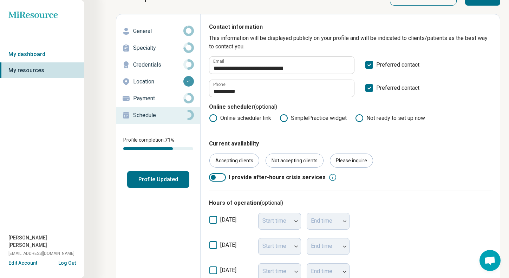
scroll to position [22, 0]
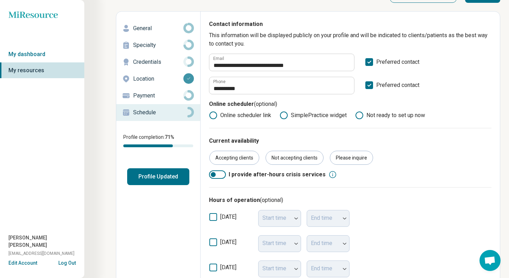
click at [370, 85] on icon at bounding box center [369, 85] width 8 height 8
click at [213, 115] on icon at bounding box center [213, 115] width 8 height 8
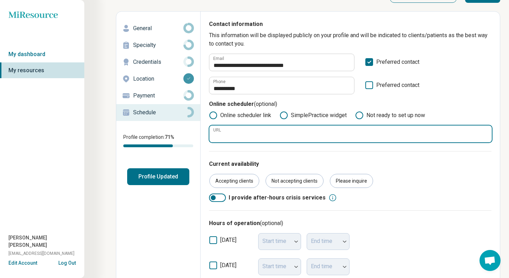
click at [257, 131] on input "URL" at bounding box center [350, 134] width 282 height 17
paste input "**********"
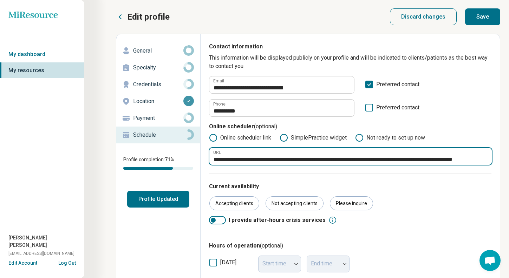
scroll to position [0, 0]
type input "**********"
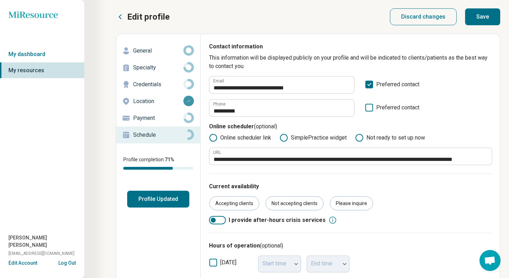
click at [493, 19] on button "Save" at bounding box center [482, 16] width 35 height 17
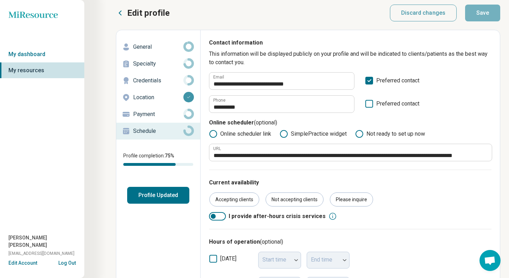
click at [165, 195] on button "Profile Updated" at bounding box center [158, 195] width 62 height 17
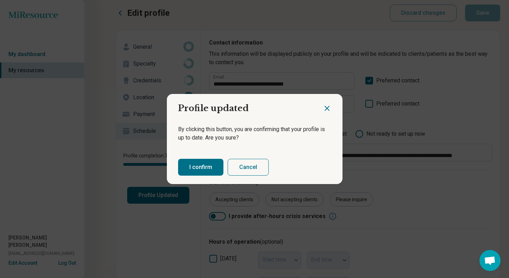
click at [197, 167] on button "I confirm" at bounding box center [200, 167] width 45 height 17
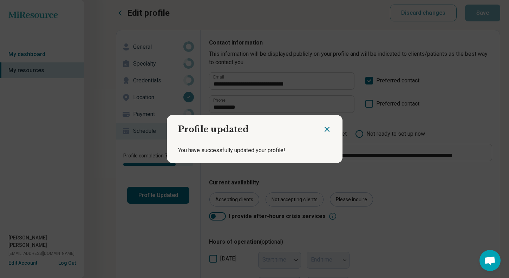
click at [327, 131] on icon "Close dialog" at bounding box center [327, 129] width 8 height 8
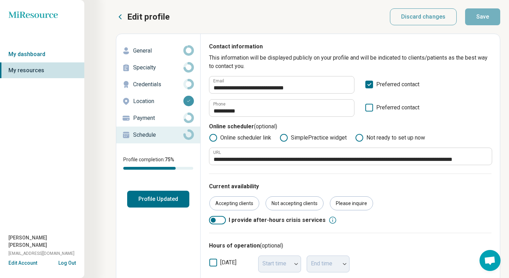
scroll to position [0, 0]
click at [148, 204] on button "Profile Updated" at bounding box center [158, 199] width 62 height 17
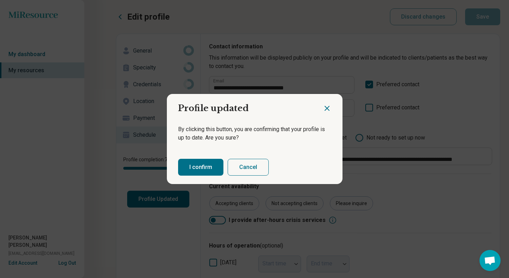
drag, startPoint x: 192, startPoint y: 170, endPoint x: 185, endPoint y: 170, distance: 7.1
click at [192, 170] on button "I confirm" at bounding box center [200, 167] width 45 height 17
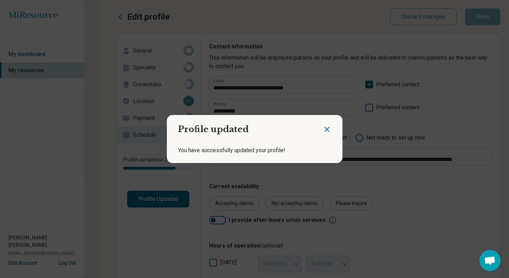
drag, startPoint x: 327, startPoint y: 129, endPoint x: 285, endPoint y: 128, distance: 42.5
click at [327, 129] on icon "Close dialog" at bounding box center [327, 129] width 4 height 4
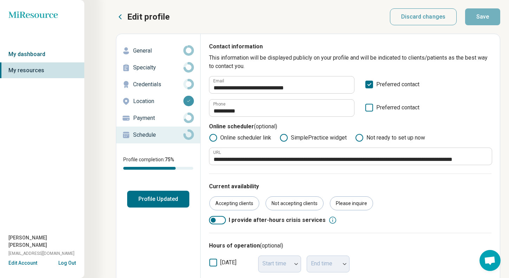
click at [31, 54] on link "My dashboard" at bounding box center [42, 54] width 84 height 16
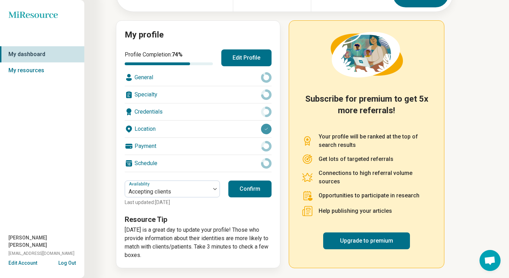
scroll to position [61, 0]
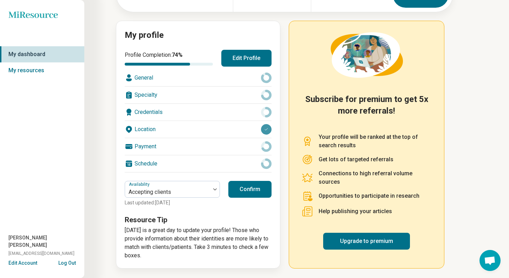
click at [253, 193] on button "Confirm" at bounding box center [249, 189] width 43 height 17
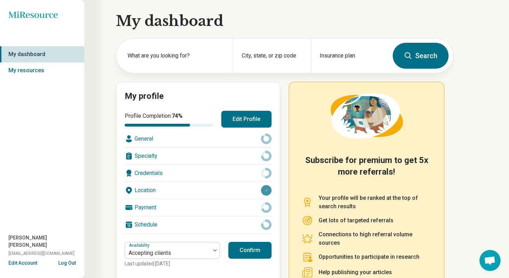
scroll to position [0, 0]
